Goal: Task Accomplishment & Management: Manage account settings

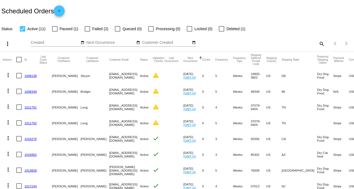
click at [325, 45] on div "Items per page: 20 1 - 11 of 11" at bounding box center [339, 43] width 29 height 15
click at [319, 44] on mat-icon "search" at bounding box center [322, 43] width 7 height 8
drag, startPoint x: 286, startPoint y: 45, endPoint x: 298, endPoint y: 42, distance: 12.6
click at [298, 42] on input "Search" at bounding box center [281, 43] width 88 height 4
paste input "1011792"
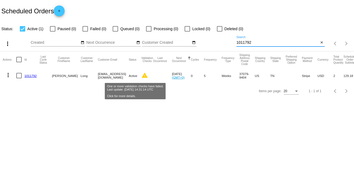
type input "1011792"
click at [142, 76] on mat-icon "warning" at bounding box center [145, 75] width 7 height 7
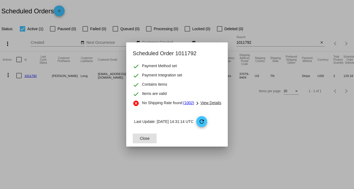
click at [211, 102] on span "View Details" at bounding box center [211, 103] width 21 height 4
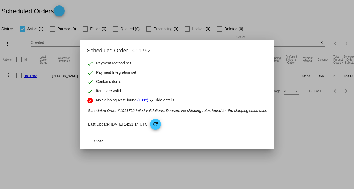
click at [39, 99] on div at bounding box center [177, 94] width 354 height 189
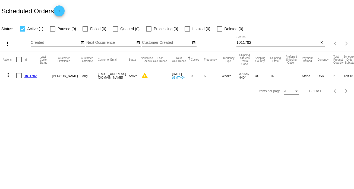
click at [30, 78] on mat-cell "1011792" at bounding box center [31, 76] width 15 height 16
click at [31, 74] on link "1011792" at bounding box center [30, 76] width 12 height 4
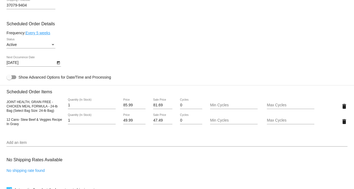
scroll to position [272, 0]
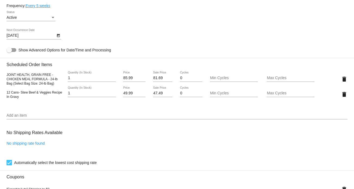
click at [36, 145] on link "No shipping rate found" at bounding box center [26, 143] width 38 height 4
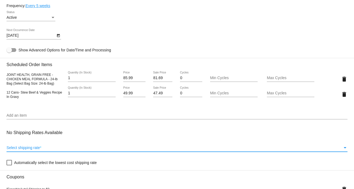
click at [51, 150] on div "Select shipping rate" at bounding box center [175, 148] width 337 height 4
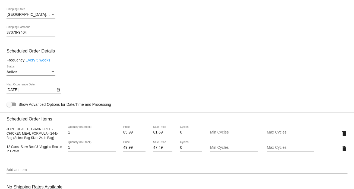
drag, startPoint x: 54, startPoint y: 137, endPoint x: 4, endPoint y: 130, distance: 51.1
click at [4, 130] on mat-card "Customer 7011368: Doris Long sgm.long@gmail.com Customer Shipping Enter Shippin…" at bounding box center [177, 138] width 354 height 578
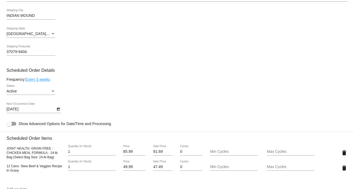
scroll to position [190, 0]
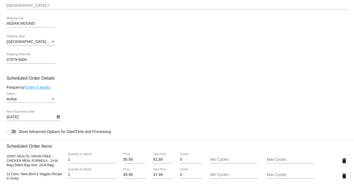
click at [18, 162] on span "JOINT HEALTH, GRAIN FREE - CHICKEN MEAL FORMULA - 24-lb Bag (Select Bag Size: 2…" at bounding box center [32, 160] width 51 height 13
drag, startPoint x: 53, startPoint y: 167, endPoint x: 7, endPoint y: 155, distance: 48.3
click at [7, 155] on span "JOINT HEALTH, GRAIN FREE - CHICKEN MEAL FORMULA - 24-lb Bag (Select Bag Size: 2…" at bounding box center [32, 160] width 51 height 13
copy span "JOINT HEALTH, GRAIN FREE - CHICKEN MEAL FORMULA - 24-lb Bag (Select Bag Size: 2…"
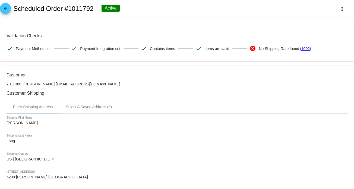
scroll to position [0, 0]
click at [307, 49] on link "(1002)" at bounding box center [305, 48] width 11 height 11
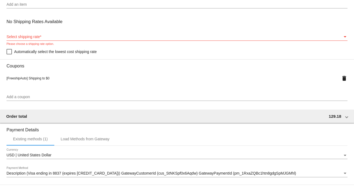
scroll to position [375, 0]
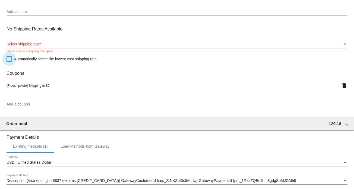
click at [10, 60] on div at bounding box center [9, 58] width 5 height 5
click at [9, 62] on input "Automatically select the lowest cost shipping rate" at bounding box center [9, 62] width 0 height 0
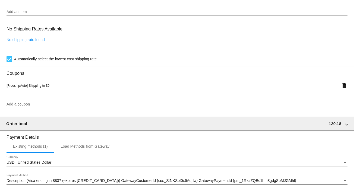
click at [22, 42] on link "No shipping rate found" at bounding box center [26, 40] width 38 height 4
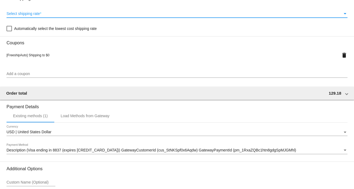
scroll to position [457, 0]
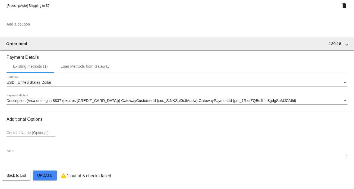
click at [42, 177] on span "Update" at bounding box center [44, 175] width 15 height 4
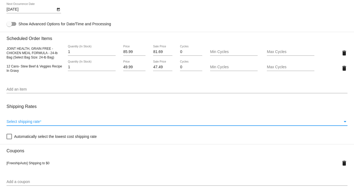
scroll to position [299, 0]
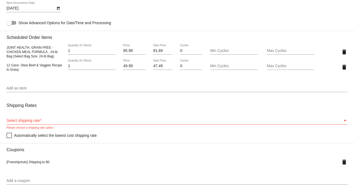
click at [6, 136] on mat-card "Customer 7011368: Doris Long sgm.long@gmail.com Customer Shipping Enter Shippin…" at bounding box center [177, 56] width 354 height 578
click at [9, 136] on div at bounding box center [9, 135] width 5 height 5
click at [9, 138] on input "Automatically select the lowest cost shipping rate" at bounding box center [9, 138] width 0 height 0
checkbox input "true"
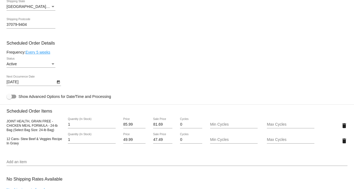
scroll to position [217, 0]
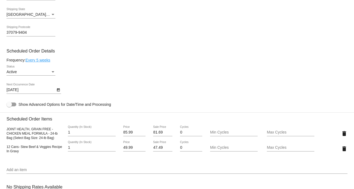
drag, startPoint x: 21, startPoint y: 155, endPoint x: 5, endPoint y: 149, distance: 17.8
click at [5, 149] on mat-card "Customer 7011368: Doris Long sgm.long@gmail.com Customer Shipping Enter Shippin…" at bounding box center [177, 138] width 354 height 578
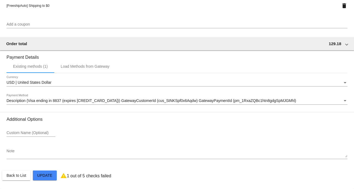
scroll to position [457, 0]
click at [69, 178] on p "1 out of 5 checks failed" at bounding box center [89, 175] width 45 height 5
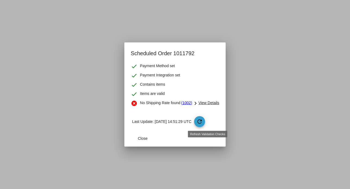
click at [203, 118] on mat-icon "refresh" at bounding box center [200, 121] width 7 height 7
click at [204, 118] on span "refresh" at bounding box center [199, 121] width 11 height 11
click at [203, 119] on mat-icon "refresh" at bounding box center [200, 121] width 7 height 7
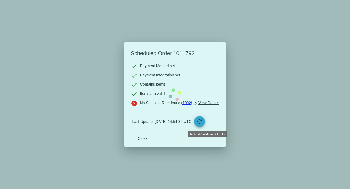
click at [205, 119] on mat-dialog-content "check Payment Method set check Payment Integration set check Contains items che…" at bounding box center [175, 96] width 102 height 67
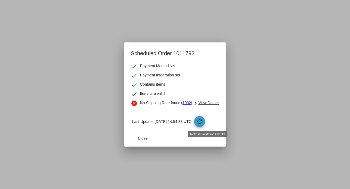
click at [203, 119] on mat-icon "refresh" at bounding box center [200, 121] width 7 height 7
click at [203, 122] on mat-icon "refresh" at bounding box center [200, 121] width 7 height 7
click at [148, 136] on button "Close" at bounding box center [143, 138] width 24 height 10
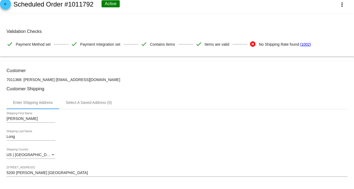
scroll to position [0, 0]
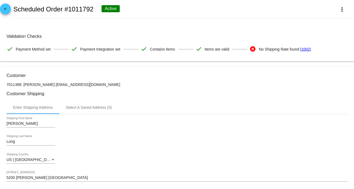
drag, startPoint x: 94, startPoint y: 9, endPoint x: 69, endPoint y: 6, distance: 25.2
click at [69, 6] on div "arrow_back Scheduled Order #1011792 Active more_vert" at bounding box center [177, 9] width 354 height 18
copy h2 "1011792"
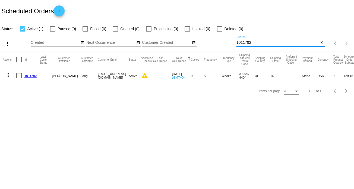
click at [258, 43] on input "1011792" at bounding box center [278, 43] width 83 height 4
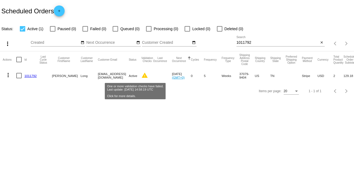
click at [142, 73] on mat-icon "warning" at bounding box center [145, 75] width 7 height 7
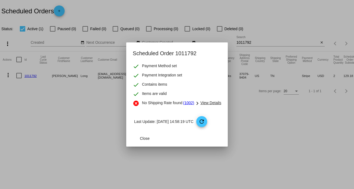
click at [207, 115] on mat-dialog-content "check Payment Method set check Payment Integration set check Contains items che…" at bounding box center [177, 96] width 102 height 67
click at [205, 120] on mat-icon "refresh" at bounding box center [202, 121] width 7 height 7
click at [148, 139] on span "Close" at bounding box center [145, 138] width 10 height 4
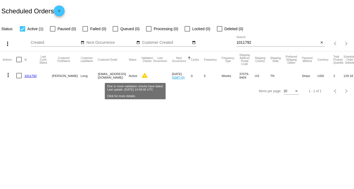
click at [142, 77] on mat-icon "warning" at bounding box center [145, 75] width 7 height 7
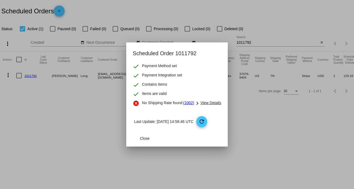
click at [284, 119] on div at bounding box center [177, 94] width 354 height 189
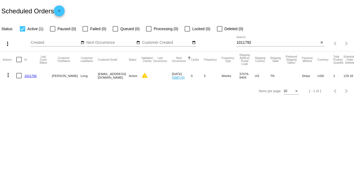
click at [29, 75] on link "1011792" at bounding box center [30, 76] width 12 height 4
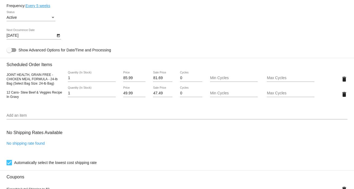
scroll to position [299, 0]
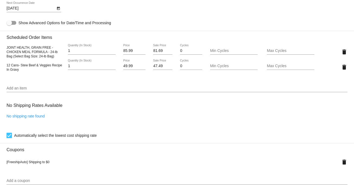
click at [26, 115] on div "No Shipping Rates Available No shipping rate found Automatically select the low…" at bounding box center [177, 118] width 341 height 39
click at [11, 67] on span "12 Cans- Stew Beef & Veggies Recipe In Gravy" at bounding box center [35, 67] width 56 height 8
drag, startPoint x: 19, startPoint y: 70, endPoint x: 5, endPoint y: 66, distance: 14.6
click at [5, 66] on mat-card "Customer 7011368: Doris Long sgm.long@gmail.com Customer Shipping Enter Shippin…" at bounding box center [177, 56] width 354 height 578
copy span "12 Cans- Stew Beef & Veggies Recipe In Gravy"
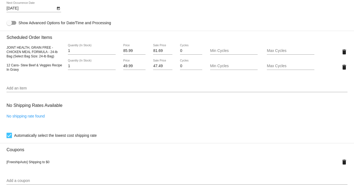
click at [16, 89] on input "Add an item" at bounding box center [177, 88] width 341 height 4
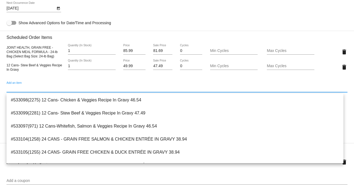
paste input "12 Cans- Stew Beef & Veggies Recipe In Gravy"
click at [103, 88] on input "12 Cans- Stew Beef & Veggies Recipe In Gravy" at bounding box center [177, 88] width 341 height 4
drag, startPoint x: 24, startPoint y: 89, endPoint x: -13, endPoint y: 89, distance: 37.2
click at [0, 89] on html "arrow_back Scheduled Order #1011792 Active more_vert Validation Checks check Pa…" at bounding box center [177, 94] width 354 height 189
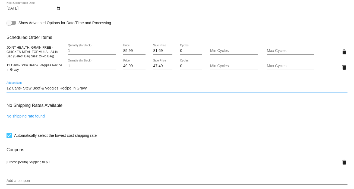
type input "12 Cans- Stew Beef & Veggies Recipe In Gravy"
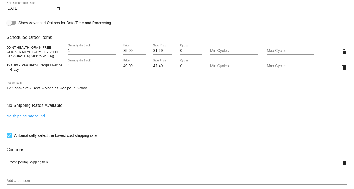
click at [110, 86] on div "12 Cans- Stew Beef & Veggies Recipe In Gravy Add an item" at bounding box center [177, 87] width 341 height 11
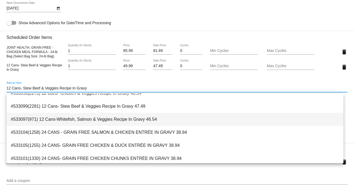
scroll to position [0, 0]
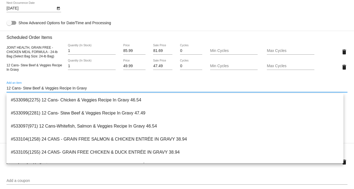
click at [92, 89] on input "12 Cans- Stew Beef & Veggies Recipe In Gravy" at bounding box center [177, 88] width 341 height 4
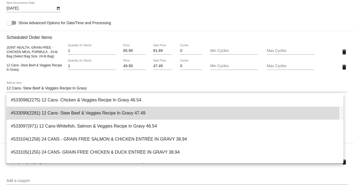
click at [154, 114] on span "#533099(2281) 12 Cans- Stew Beef & Veggies Recipe In Gravy 47.49" at bounding box center [175, 113] width 329 height 13
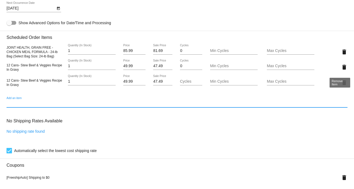
click at [343, 68] on mat-icon "delete" at bounding box center [344, 67] width 7 height 7
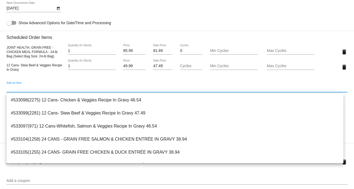
click at [23, 88] on input "Add an item" at bounding box center [177, 88] width 341 height 4
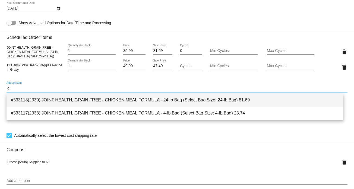
type input "jo"
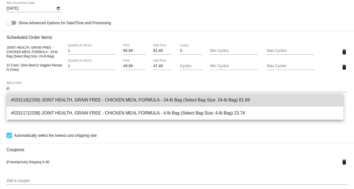
click at [48, 101] on span "#533118(2339) JOINT HEALTH, GRAIN FREE - CHICKEN MEAL FORMULA - 24-lb Bag (Sele…" at bounding box center [175, 100] width 329 height 13
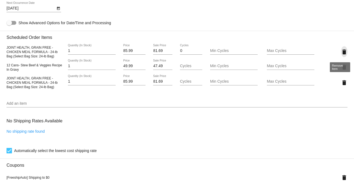
click at [341, 54] on mat-icon "delete" at bounding box center [344, 52] width 7 height 7
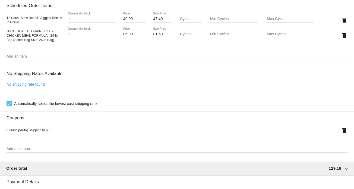
scroll to position [326, 0]
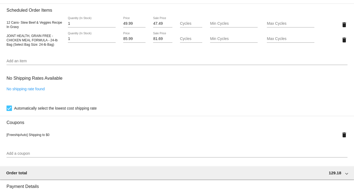
click at [33, 89] on link "No shipping rate found" at bounding box center [26, 89] width 38 height 4
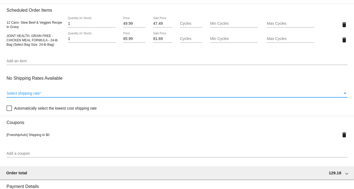
click at [49, 93] on div "Select shipping rate" at bounding box center [175, 93] width 337 height 4
click at [10, 108] on div at bounding box center [9, 107] width 5 height 5
click at [9, 111] on input "Automatically select the lowest cost shipping rate" at bounding box center [9, 111] width 0 height 0
checkbox input "true"
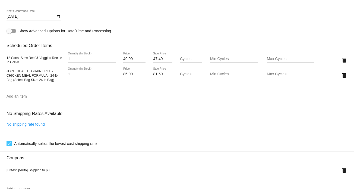
scroll to position [272, 0]
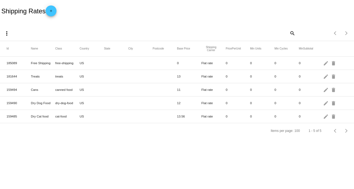
drag, startPoint x: 75, startPoint y: 102, endPoint x: 54, endPoint y: 104, distance: 21.0
click at [54, 104] on mat-row "159490 Dry Dog Food dry-dog-food US 12 Flat rate 0 0 0 0 edit delete" at bounding box center [177, 102] width 354 height 13
copy mat-row "dry-dog-food"
click at [325, 91] on mat-icon "edit" at bounding box center [326, 89] width 7 height 8
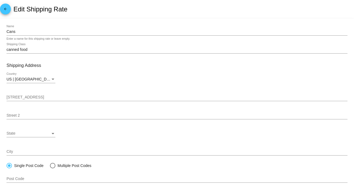
click at [32, 46] on div "canned food Shipping Class" at bounding box center [177, 48] width 341 height 11
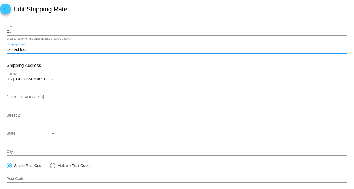
drag, startPoint x: 30, startPoint y: 48, endPoint x: 19, endPoint y: 52, distance: 12.1
click at [19, 52] on div "canned food Shipping Class" at bounding box center [177, 48] width 341 height 11
type input "canned"
click at [77, 61] on mat-card-content "Cans Name Enter a name for this shipping rate or leave empty. canned Shipping C…" at bounding box center [177, 157] width 341 height 265
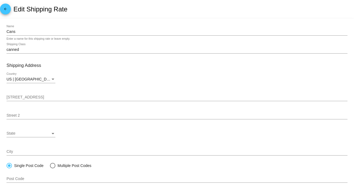
click at [34, 45] on div "canned Shipping Class" at bounding box center [177, 48] width 341 height 11
click at [33, 47] on div "canned Shipping Class" at bounding box center [177, 48] width 341 height 11
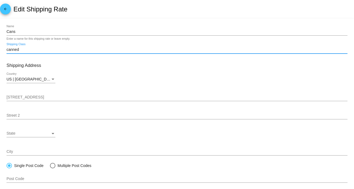
drag, startPoint x: 25, startPoint y: 49, endPoint x: -6, endPoint y: 48, distance: 30.7
click at [0, 48] on html "arrow_back Edit Shipping Rate Cans Name Enter a name for this shipping rate or …" at bounding box center [177, 94] width 354 height 189
click at [191, 76] on div "US | USA Country" at bounding box center [177, 80] width 341 height 15
click at [51, 49] on input "Shipping Class" at bounding box center [177, 50] width 341 height 4
type input "dog-canned"
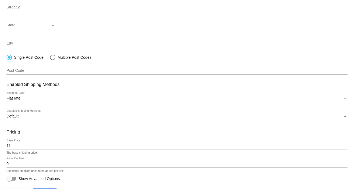
scroll to position [120, 0]
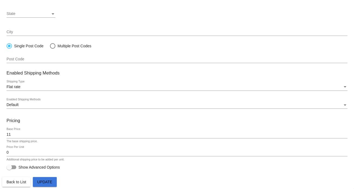
click at [41, 182] on span "Update" at bounding box center [44, 182] width 15 height 4
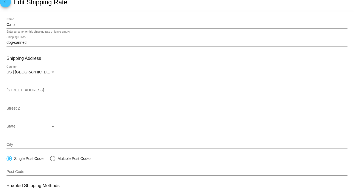
scroll to position [0, 0]
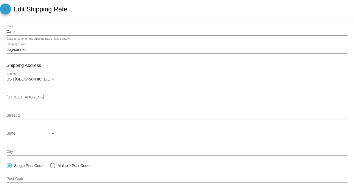
click at [7, 10] on mat-icon "arrow_back" at bounding box center [5, 10] width 7 height 7
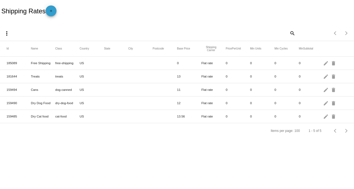
click at [52, 13] on mat-icon "add" at bounding box center [51, 12] width 7 height 7
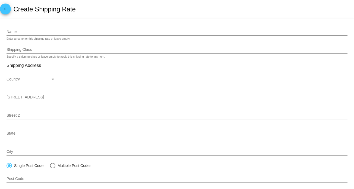
click at [30, 28] on div "Name" at bounding box center [177, 30] width 341 height 11
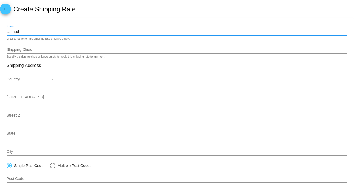
type input "canned"
click at [21, 46] on div "Shipping Class" at bounding box center [177, 48] width 341 height 11
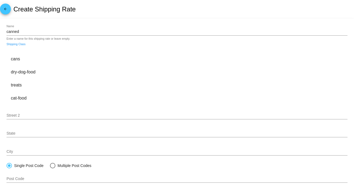
paste input "canned food"
click at [67, 22] on mat-card "canned Name Enter a name for this shipping rate or leave empty. canned food Shi…" at bounding box center [177, 164] width 354 height 292
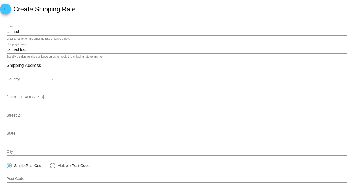
click at [32, 45] on div "canned food Shipping Class" at bounding box center [177, 48] width 341 height 11
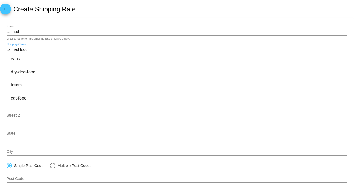
click at [27, 51] on input "canned food" at bounding box center [177, 50] width 341 height 4
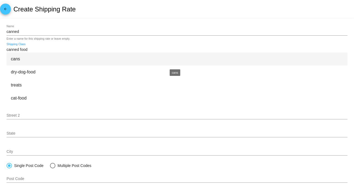
click at [15, 57] on div "cans" at bounding box center [177, 58] width 341 height 13
type input "cans"
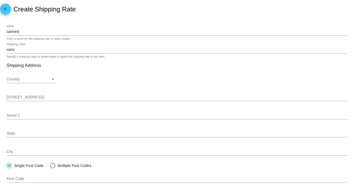
click at [49, 78] on div "Country" at bounding box center [29, 79] width 44 height 4
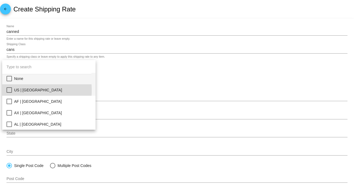
click at [21, 91] on span "US | USA" at bounding box center [52, 89] width 77 height 11
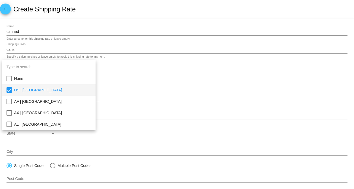
click at [153, 90] on div at bounding box center [177, 94] width 354 height 189
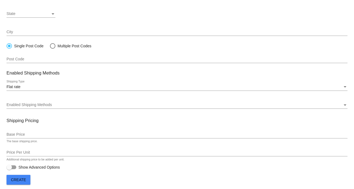
scroll to position [122, 0]
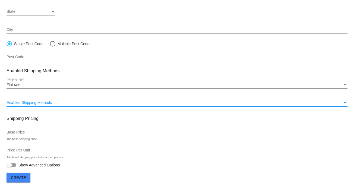
click at [18, 102] on span "Enabled Shipping Methods" at bounding box center [29, 102] width 45 height 4
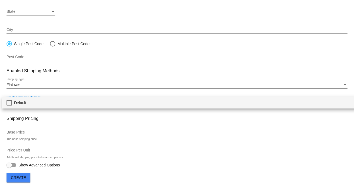
click at [8, 102] on mat-pseudo-checkbox at bounding box center [9, 102] width 5 height 5
click at [19, 132] on div at bounding box center [177, 94] width 354 height 189
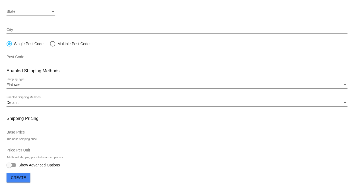
click at [57, 133] on input "Base Price" at bounding box center [177, 132] width 341 height 4
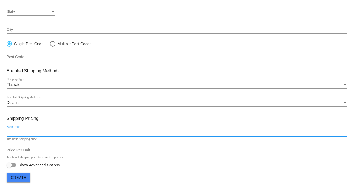
paste input "11"
type input "11"
click at [71, 120] on h3 "Shipping Pricing" at bounding box center [177, 118] width 341 height 5
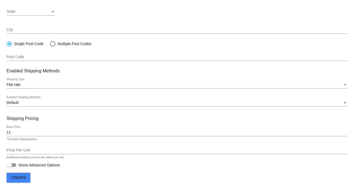
click at [9, 163] on div at bounding box center [9, 164] width 5 height 5
click at [9, 167] on input "Show Advanced Options" at bounding box center [9, 167] width 0 height 0
checkbox input "true"
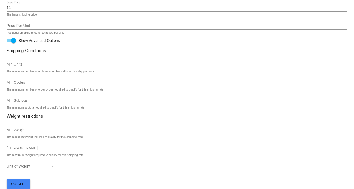
scroll to position [254, 0]
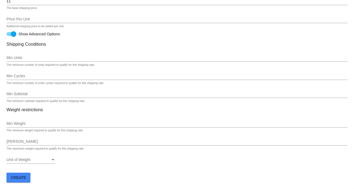
click at [24, 125] on input "Min Weight" at bounding box center [177, 124] width 341 height 4
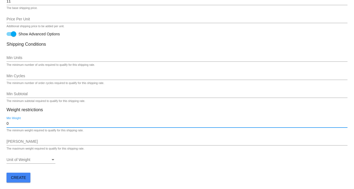
type input "0"
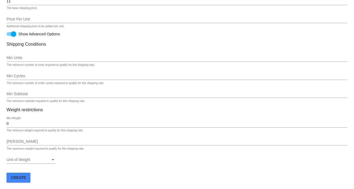
click at [21, 138] on div "Max Weight" at bounding box center [177, 140] width 341 height 11
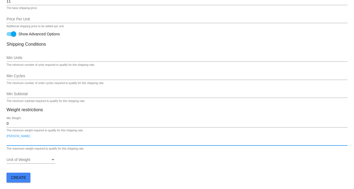
click at [13, 123] on input "0" at bounding box center [177, 124] width 341 height 4
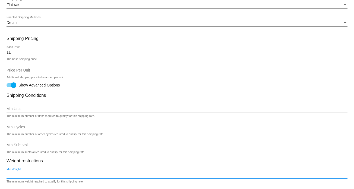
scroll to position [199, 0]
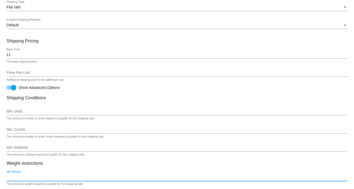
click at [21, 114] on div "Min Units" at bounding box center [177, 110] width 341 height 11
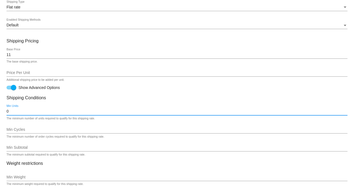
type input "0"
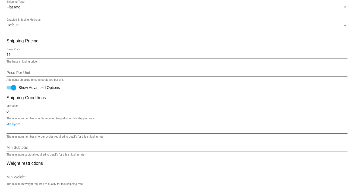
click at [18, 128] on input "Min Cycles" at bounding box center [177, 129] width 341 height 4
type input "0"
click at [18, 149] on input "Min Subtotal" at bounding box center [177, 147] width 341 height 4
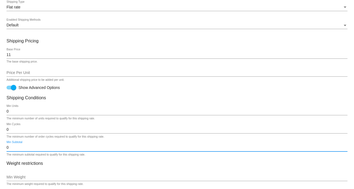
type input "0"
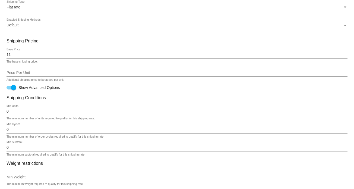
click at [62, 107] on div "0 Min Units" at bounding box center [177, 110] width 341 height 11
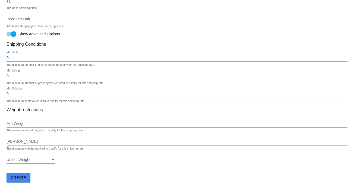
scroll to position [254, 0]
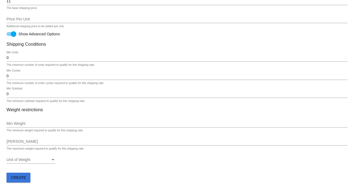
click at [13, 176] on span "Create" at bounding box center [18, 177] width 15 height 4
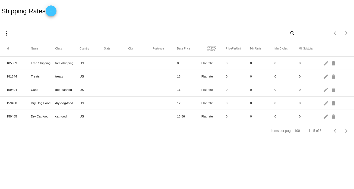
drag, startPoint x: 185, startPoint y: 89, endPoint x: 175, endPoint y: 92, distance: 9.8
click at [175, 92] on mat-row "159494 Cans dog-canned US 11 Flat rate 0 0 0 0 edit delete" at bounding box center [177, 89] width 354 height 13
copy mat-row "11"
click at [325, 64] on mat-icon "edit" at bounding box center [326, 63] width 7 height 8
click at [325, 79] on mat-icon "edit" at bounding box center [326, 76] width 7 height 8
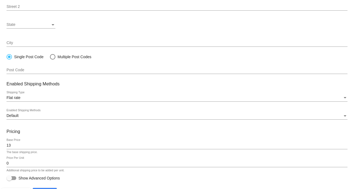
scroll to position [120, 0]
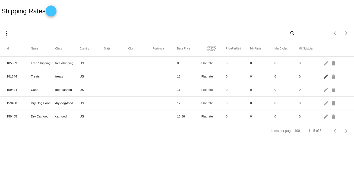
click at [324, 79] on mat-icon "edit" at bounding box center [326, 76] width 7 height 8
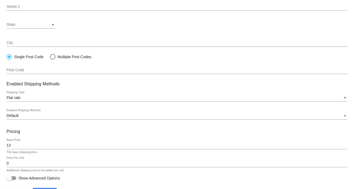
scroll to position [120, 0]
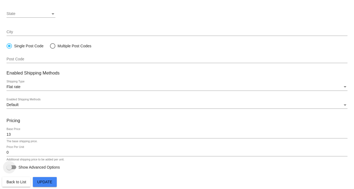
click at [12, 167] on div at bounding box center [9, 166] width 5 height 5
click at [9, 169] on input "Show Advanced Options" at bounding box center [9, 169] width 0 height 0
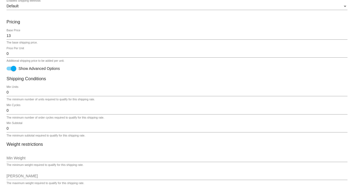
scroll to position [170, 0]
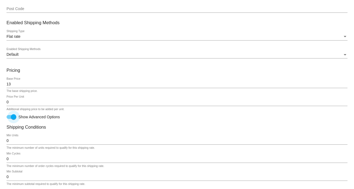
click at [15, 119] on div at bounding box center [13, 116] width 5 height 5
click at [9, 119] on input "Show Advanced Options" at bounding box center [9, 119] width 0 height 0
checkbox input "false"
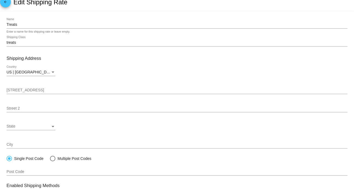
scroll to position [0, 0]
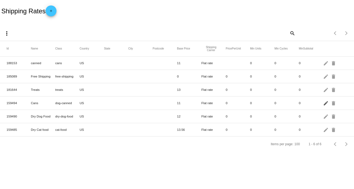
click at [326, 103] on mat-icon "edit" at bounding box center [326, 103] width 7 height 8
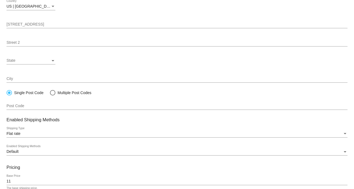
scroll to position [82, 0]
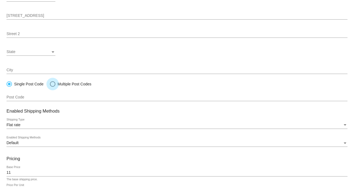
click at [54, 84] on div at bounding box center [52, 83] width 5 height 5
click at [50, 84] on input "Multiple Post Codes" at bounding box center [50, 84] width 0 height 0
radio input "true"
click at [8, 83] on div at bounding box center [9, 83] width 5 height 5
click at [7, 84] on input "Single Post Code" at bounding box center [6, 84] width 0 height 0
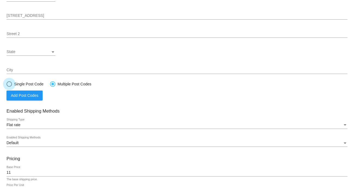
radio input "true"
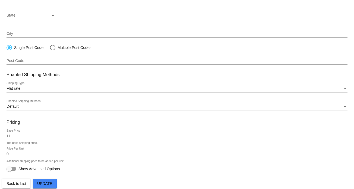
scroll to position [120, 0]
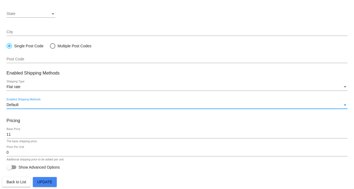
click at [51, 103] on div "Default" at bounding box center [175, 105] width 337 height 4
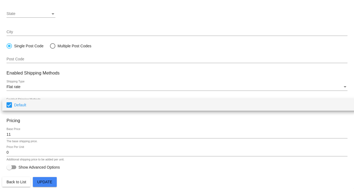
click at [128, 141] on div at bounding box center [177, 94] width 354 height 189
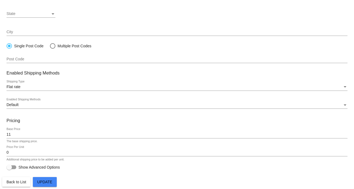
click at [50, 182] on span "Update" at bounding box center [44, 182] width 15 height 4
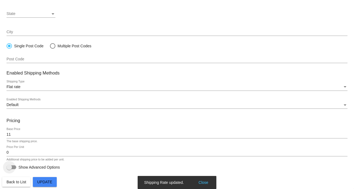
click at [28, 167] on span "Show Advanced Options" at bounding box center [39, 166] width 42 height 5
click at [9, 169] on input "Show Advanced Options" at bounding box center [9, 169] width 0 height 0
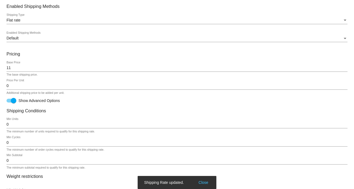
scroll to position [201, 0]
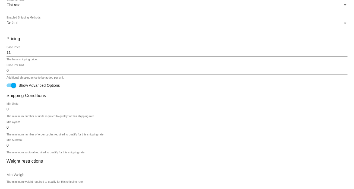
click at [10, 85] on div at bounding box center [12, 85] width 10 height 4
click at [9, 87] on input "Show Advanced Options" at bounding box center [9, 87] width 0 height 0
checkbox input "false"
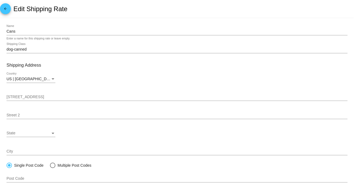
scroll to position [0, 0]
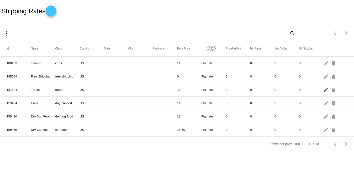
click at [326, 91] on mat-icon "edit" at bounding box center [326, 89] width 7 height 8
drag, startPoint x: 5, startPoint y: 60, endPoint x: 105, endPoint y: 63, distance: 99.8
click at [105, 63] on mat-row "188153 canned cans US 11 Flat rate 0 0 0 edit delete" at bounding box center [177, 63] width 354 height 13
drag, startPoint x: 8, startPoint y: 116, endPoint x: 102, endPoint y: 116, distance: 94.9
click at [102, 116] on mat-row "159490 Dry Dog Food dry-dog-food US 12 Flat rate 0 0 0 0 edit delete" at bounding box center [177, 116] width 354 height 13
